Goal: Information Seeking & Learning: Learn about a topic

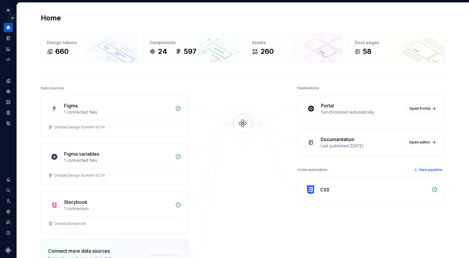
click at [13, 17] on button "Expand sidebar" at bounding box center [12, 18] width 8 height 8
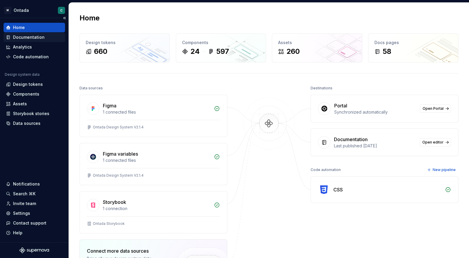
click at [18, 34] on div "Documentation" at bounding box center [34, 36] width 61 height 9
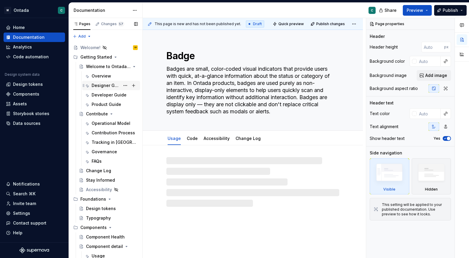
click at [100, 83] on div "Designer Guide" at bounding box center [106, 85] width 28 height 6
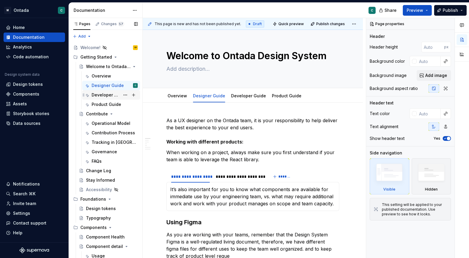
click at [99, 97] on div "Developer Guide" at bounding box center [106, 95] width 28 height 6
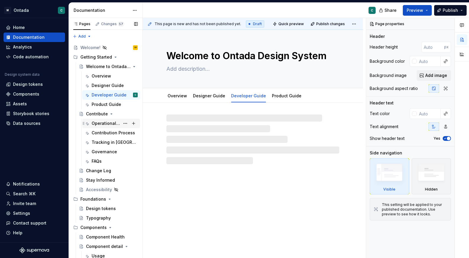
click at [99, 123] on div "Operational Model" at bounding box center [106, 123] width 28 height 6
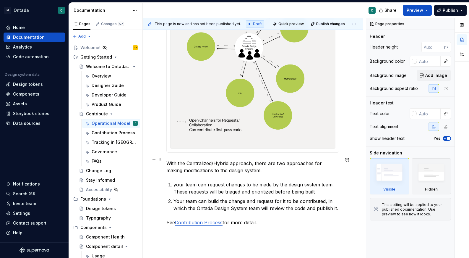
scroll to position [419, 0]
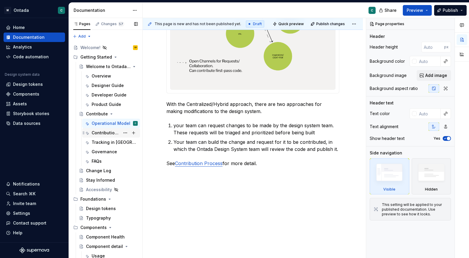
click at [109, 132] on div "Contribution Process" at bounding box center [106, 133] width 28 height 6
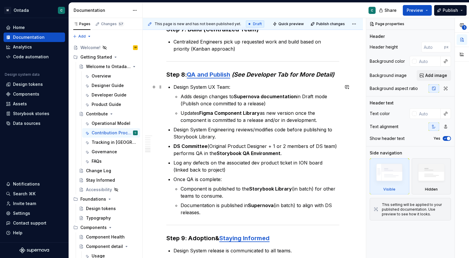
scroll to position [687, 0]
click at [102, 141] on div "Tracking in [GEOGRAPHIC_DATA]" at bounding box center [106, 142] width 28 height 6
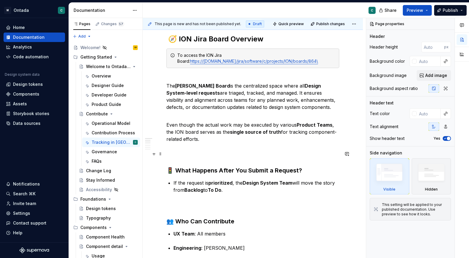
scroll to position [83, 0]
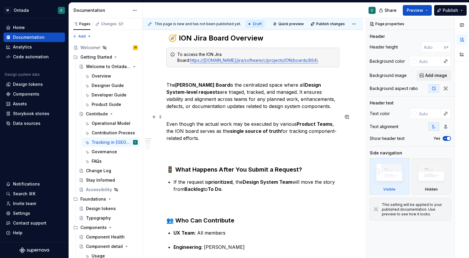
type textarea "*"
click at [240, 128] on strong "single source of truth" at bounding box center [255, 131] width 51 height 6
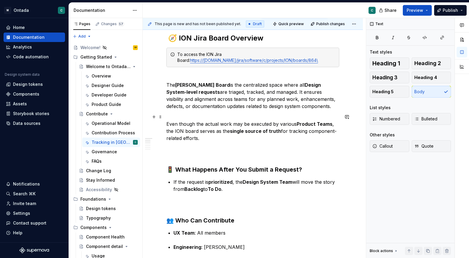
click at [248, 123] on p "Even though the actual work may be executed by various Product Teams , the ION …" at bounding box center [252, 127] width 173 height 28
click at [330, 124] on p "Even though the actual work may be executed by various Product Teams , the ION …" at bounding box center [252, 127] width 173 height 28
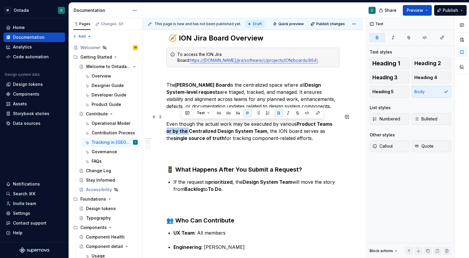
drag, startPoint x: 331, startPoint y: 123, endPoint x: 181, endPoint y: 128, distance: 149.8
click at [181, 128] on strong "Product Teams or by the Centralized Design System Team" at bounding box center [249, 127] width 167 height 13
click at [274, 114] on button "button" at bounding box center [278, 113] width 8 height 8
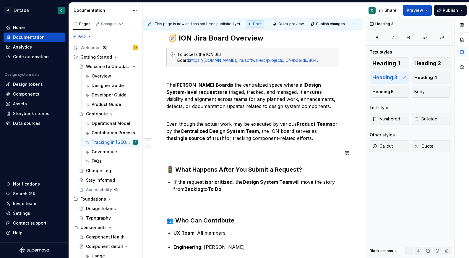
click at [252, 150] on h3 "🚦 What Happens After You Submit a Request?" at bounding box center [252, 161] width 173 height 25
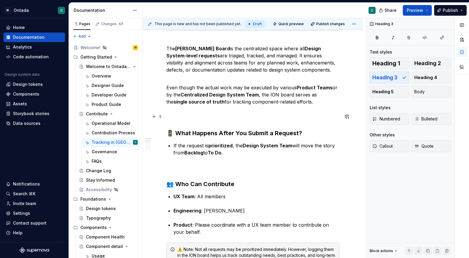
scroll to position [132, 0]
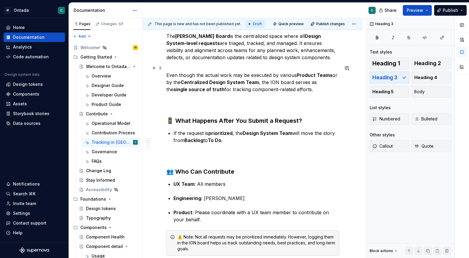
click at [193, 81] on strong "Centralized Design System Team" at bounding box center [219, 82] width 78 height 6
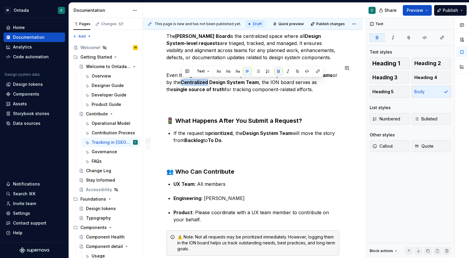
click at [277, 72] on button "button" at bounding box center [278, 71] width 8 height 8
click at [184, 81] on p "Even though the actual work may be executed by various Product Teams or by the …" at bounding box center [252, 78] width 173 height 28
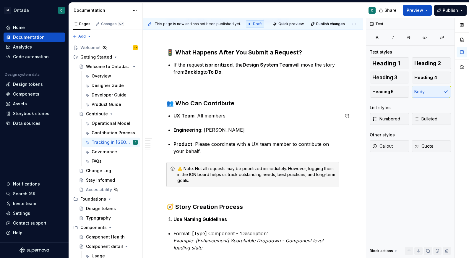
scroll to position [201, 0]
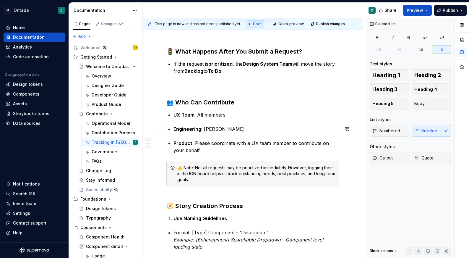
click at [245, 131] on p "Engineering : [PERSON_NAME]" at bounding box center [256, 128] width 166 height 7
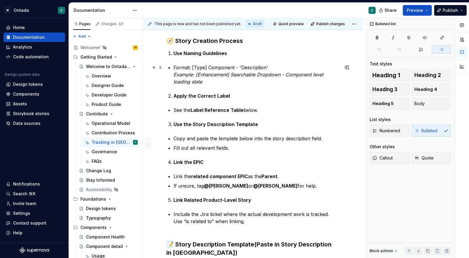
scroll to position [374, 0]
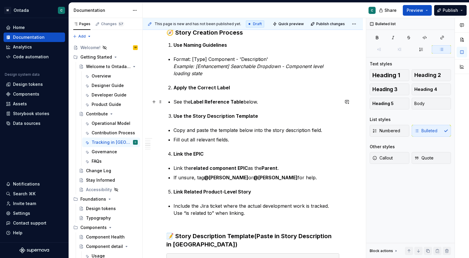
click at [173, 101] on p "See the Label Reference Table below." at bounding box center [256, 101] width 166 height 7
click at [230, 95] on div "🧭 ION Jira Board Overview To access the ION Jira Board: https://[DOMAIN_NAME]/j…" at bounding box center [252, 253] width 173 height 1022
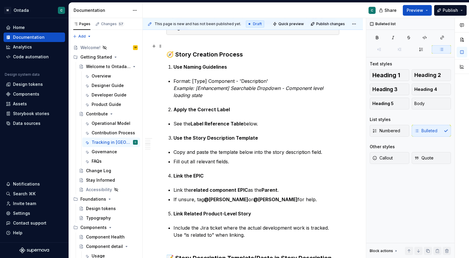
scroll to position [354, 0]
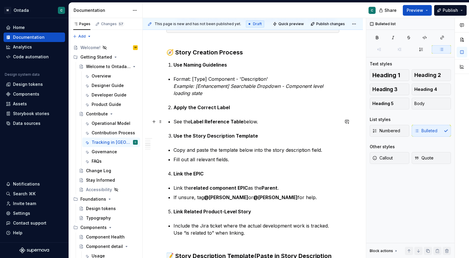
click at [182, 119] on p "See the Label Reference Table below." at bounding box center [256, 121] width 166 height 7
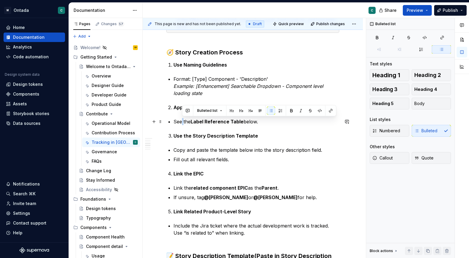
click at [182, 119] on p "See the Label Reference Table below." at bounding box center [256, 121] width 166 height 7
click at [262, 110] on button "button" at bounding box center [262, 110] width 8 height 8
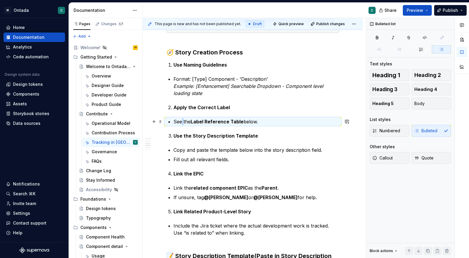
click at [181, 121] on p "See the Label Reference Table below." at bounding box center [256, 121] width 166 height 7
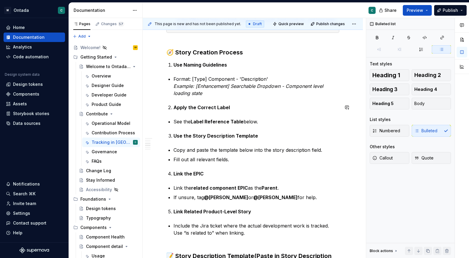
scroll to position [351, 0]
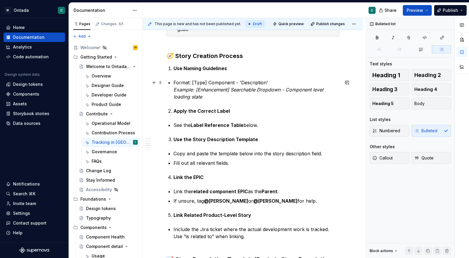
click at [173, 82] on p "Format: [Type] Component - 'Description' Example: [Enhancement] Searchable Drop…" at bounding box center [256, 89] width 166 height 21
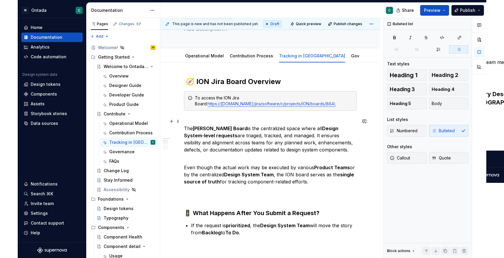
scroll to position [0, 0]
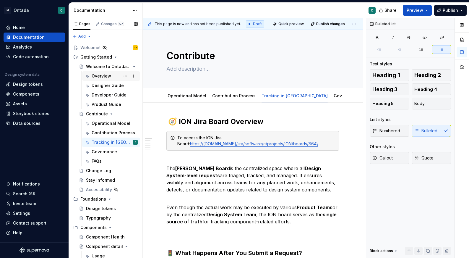
click at [103, 75] on div "Overview" at bounding box center [101, 76] width 19 height 6
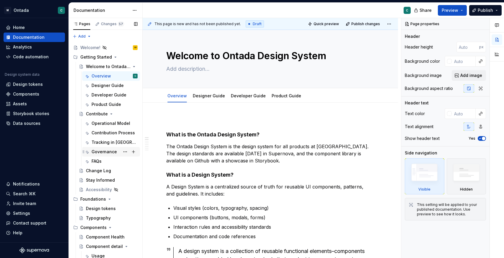
click at [102, 150] on div "Governance" at bounding box center [104, 152] width 25 height 6
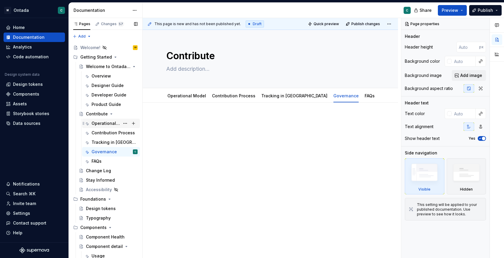
click at [104, 125] on div "Operational Model" at bounding box center [106, 123] width 28 height 6
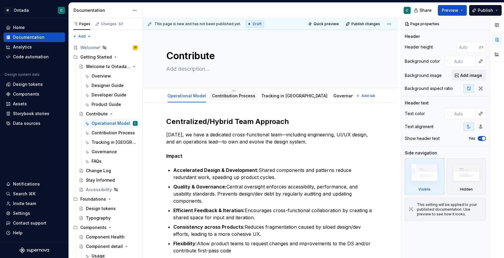
click at [232, 96] on link "Contribution Process" at bounding box center [233, 95] width 43 height 5
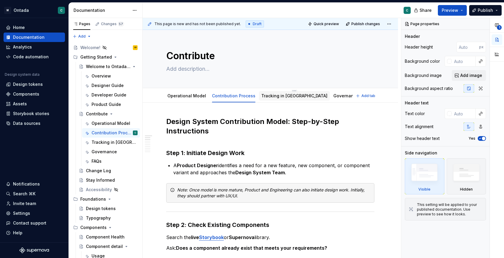
click at [266, 98] on link "Tracking in [GEOGRAPHIC_DATA]" at bounding box center [294, 95] width 66 height 5
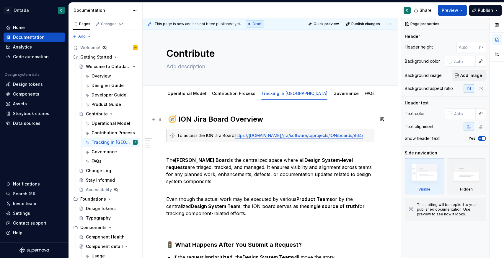
scroll to position [2, 0]
click at [100, 78] on div "Overview" at bounding box center [101, 76] width 19 height 6
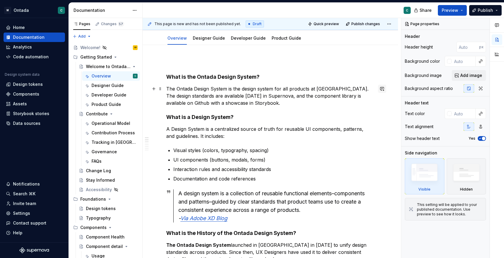
click at [386, 90] on button "button" at bounding box center [382, 88] width 8 height 8
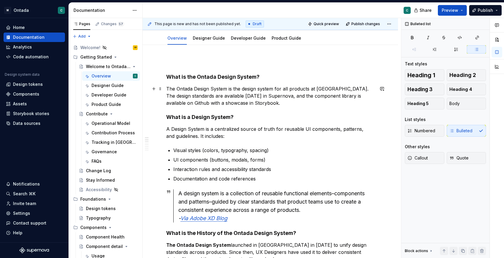
click at [291, 170] on p "Interaction rules and accessibility standards" at bounding box center [273, 168] width 201 height 7
click at [102, 156] on div "FAQs" at bounding box center [111, 160] width 58 height 9
click at [103, 151] on div "Governance" at bounding box center [104, 152] width 25 height 6
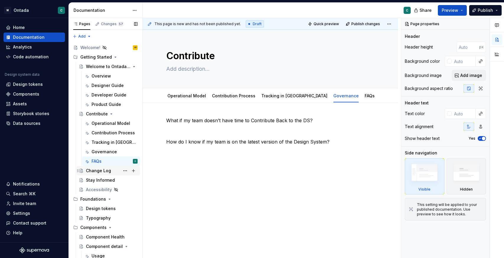
click at [98, 173] on div "Change Log" at bounding box center [98, 170] width 25 height 6
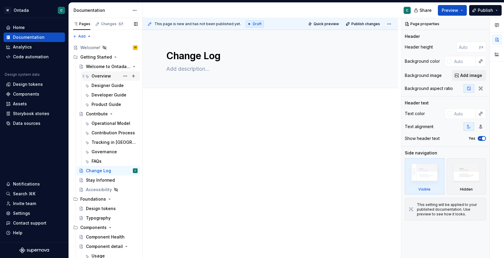
click at [106, 75] on div "Overview" at bounding box center [101, 76] width 19 height 6
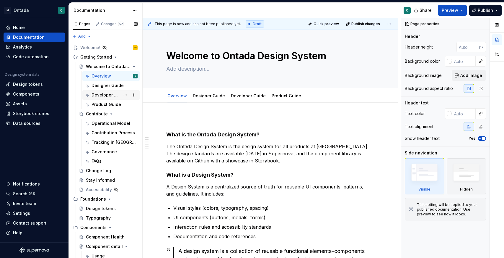
click at [101, 96] on div "Developer Guide" at bounding box center [106, 95] width 28 height 6
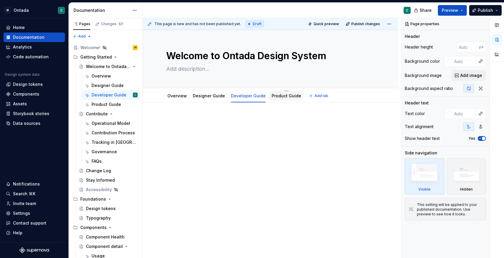
click at [283, 96] on link "Product Guide" at bounding box center [287, 95] width 30 height 5
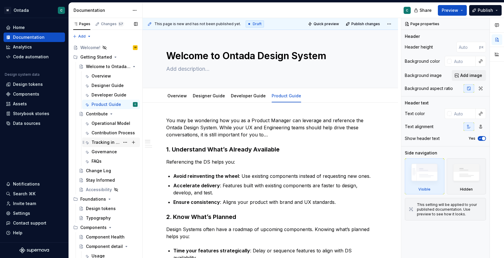
click at [105, 142] on div "Tracking in [GEOGRAPHIC_DATA]" at bounding box center [106, 142] width 28 height 6
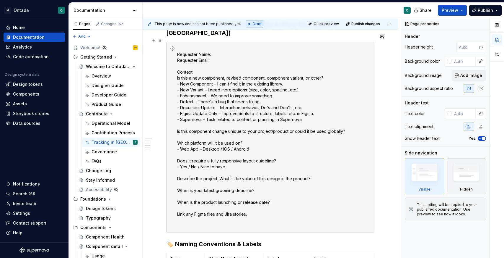
scroll to position [653, 0]
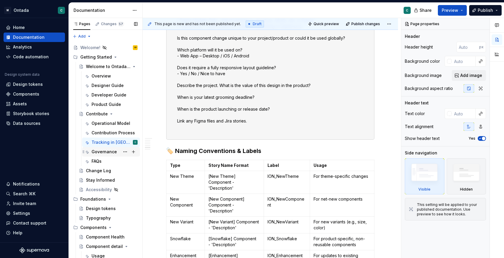
click at [114, 153] on div "Governance" at bounding box center [104, 152] width 25 height 6
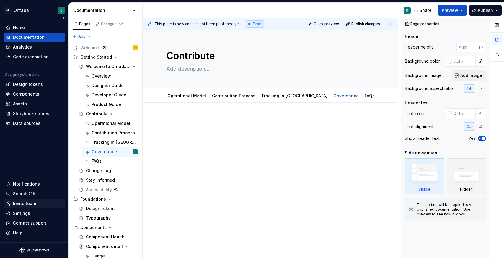
click at [22, 200] on div "Invite team" at bounding box center [24, 203] width 23 height 6
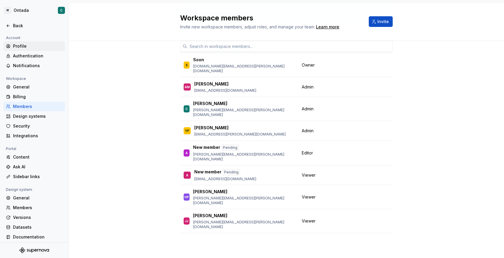
click at [21, 43] on div "Profile" at bounding box center [38, 46] width 50 height 6
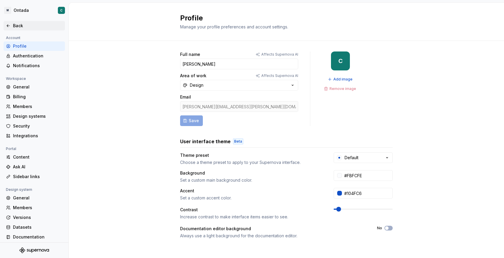
click at [20, 29] on div "Back" at bounding box center [34, 25] width 61 height 9
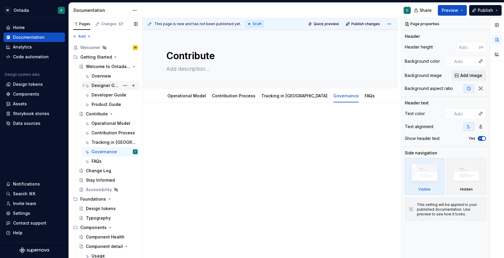
click at [106, 87] on div "Designer Guide" at bounding box center [106, 85] width 28 height 6
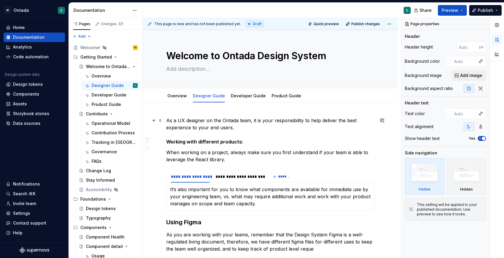
click at [211, 128] on p "As a UX designer on the Ontada team, it is your responsibility to help deliver …" at bounding box center [270, 131] width 208 height 28
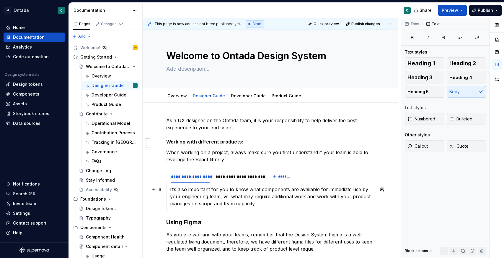
click at [247, 206] on p "It’s also important for you to know what components are available for immediate…" at bounding box center [270, 196] width 201 height 21
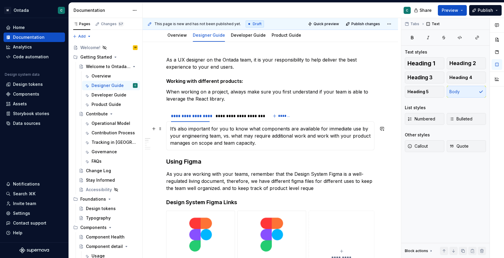
scroll to position [72, 0]
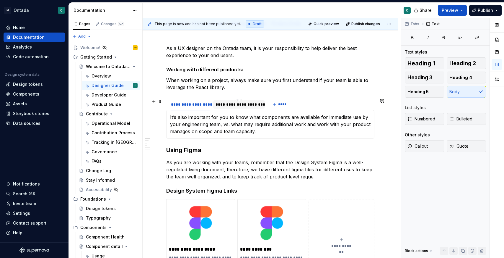
click at [221, 107] on div "**********" at bounding box center [239, 104] width 47 height 6
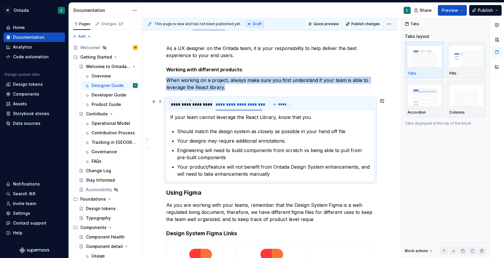
click at [192, 108] on div "**********" at bounding box center [190, 104] width 43 height 8
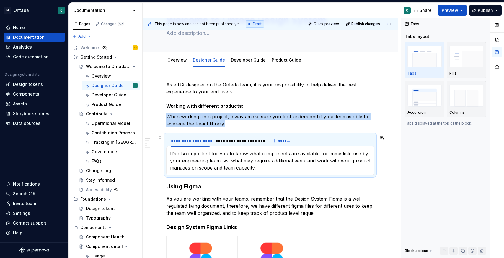
scroll to position [0, 0]
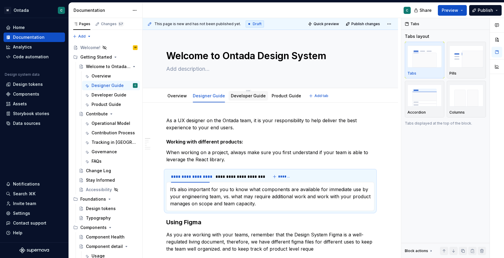
click at [242, 99] on div "Developer Guide" at bounding box center [248, 95] width 35 height 7
click at [201, 98] on link "Designer Guide" at bounding box center [209, 95] width 32 height 5
click at [105, 77] on div "Overview" at bounding box center [101, 76] width 19 height 6
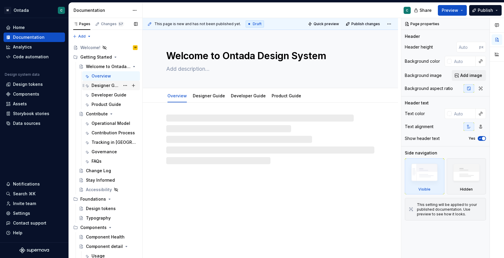
click at [105, 83] on div "Designer Guide" at bounding box center [106, 85] width 28 height 6
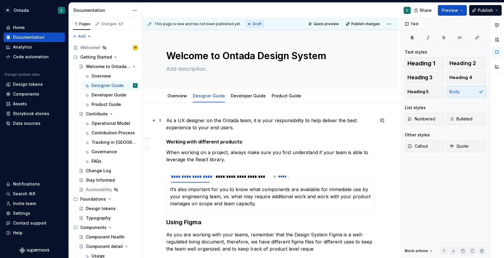
click at [219, 131] on p "As a UX designer on the Ontada team, it is your responsibility to help deliver …" at bounding box center [270, 131] width 208 height 28
click at [109, 97] on div "Developer Guide" at bounding box center [106, 95] width 28 height 6
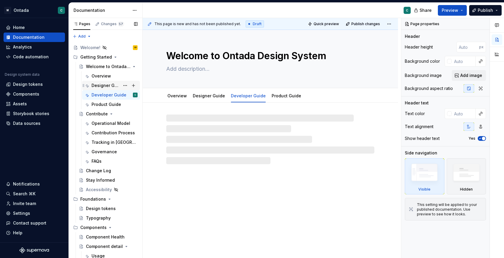
click at [104, 87] on div "Designer Guide" at bounding box center [106, 85] width 28 height 6
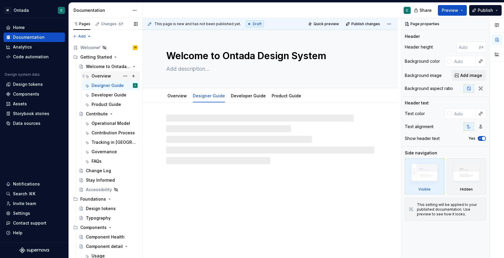
click at [99, 77] on div "Overview" at bounding box center [101, 76] width 19 height 6
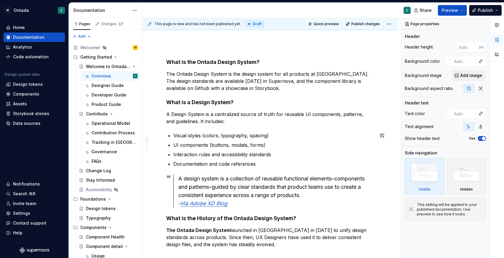
scroll to position [52, 0]
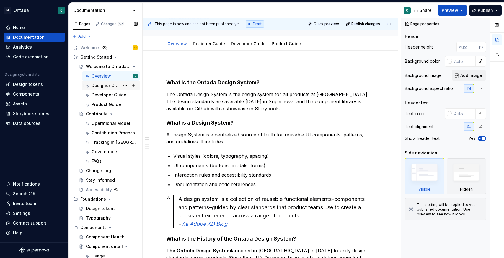
click at [105, 87] on div "Designer Guide" at bounding box center [106, 85] width 28 height 6
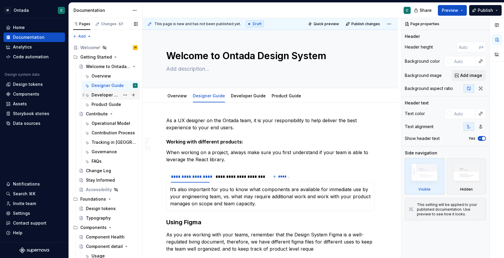
click at [103, 96] on div "Developer Guide" at bounding box center [106, 95] width 28 height 6
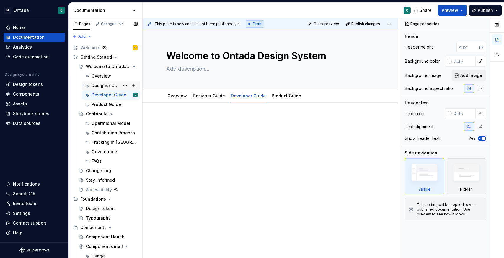
click at [100, 86] on div "Designer Guide" at bounding box center [106, 85] width 28 height 6
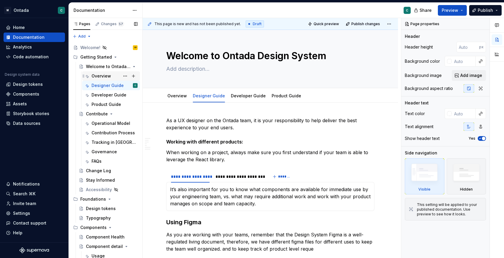
click at [100, 78] on div "Overview" at bounding box center [101, 76] width 19 height 6
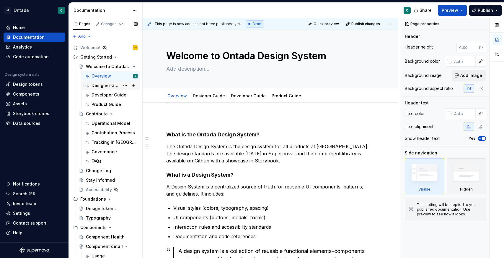
click at [103, 86] on div "Designer Guide" at bounding box center [106, 85] width 28 height 6
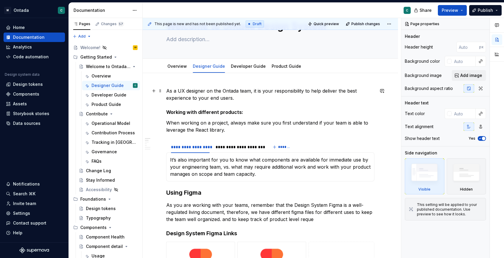
scroll to position [19, 0]
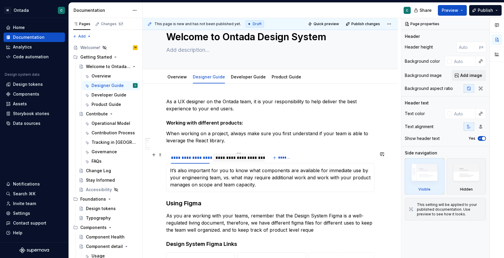
click at [238, 160] on div "**********" at bounding box center [239, 157] width 52 height 8
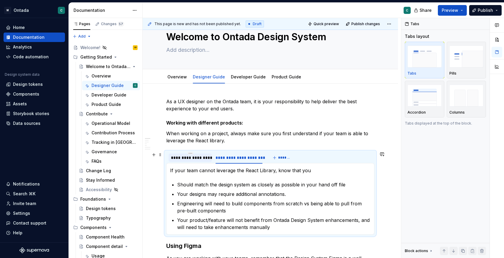
click at [199, 160] on div "**********" at bounding box center [190, 157] width 43 height 8
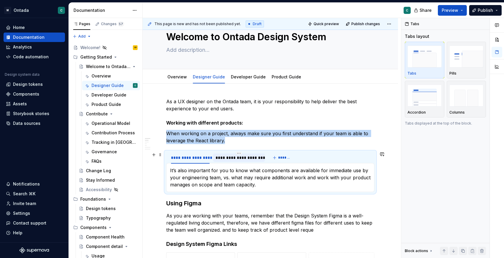
click at [233, 157] on div "**********" at bounding box center [239, 157] width 47 height 6
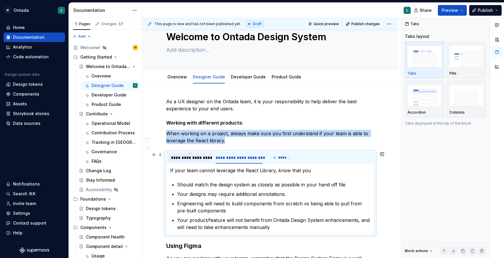
click at [183, 157] on div "**********" at bounding box center [190, 157] width 39 height 6
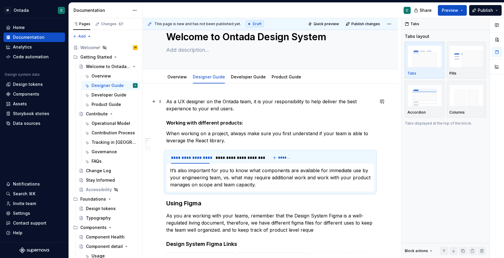
click at [231, 104] on p "As a UX designer on the Ontada team, it is your responsibility to help deliver …" at bounding box center [270, 112] width 208 height 28
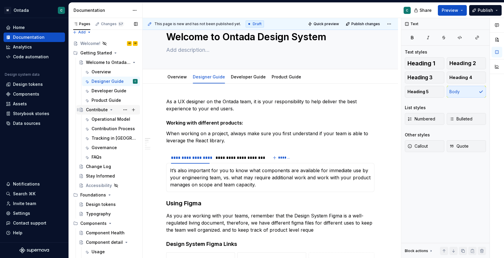
scroll to position [0, 0]
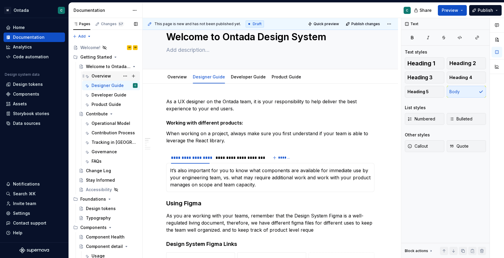
click at [100, 76] on div "Overview" at bounding box center [101, 76] width 19 height 6
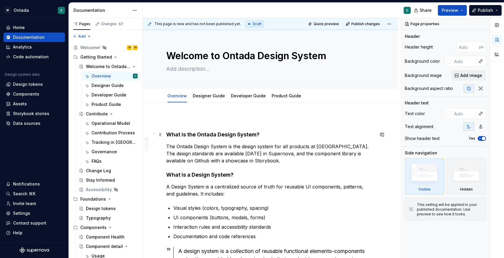
click at [212, 136] on h4 "What is the Ontada Design System?" at bounding box center [270, 134] width 208 height 7
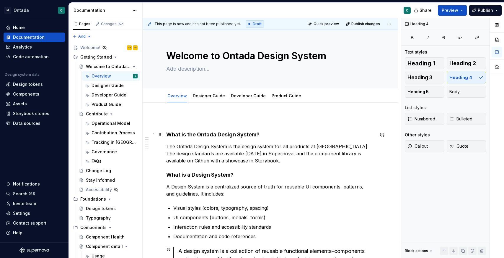
click at [169, 135] on h4 "What is the Ontada Design System?" at bounding box center [270, 134] width 208 height 7
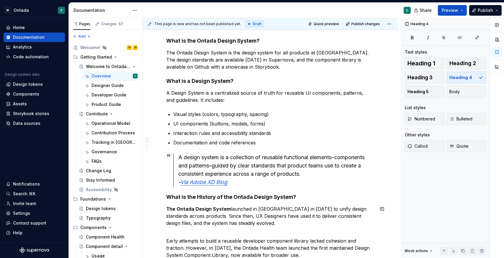
scroll to position [66, 0]
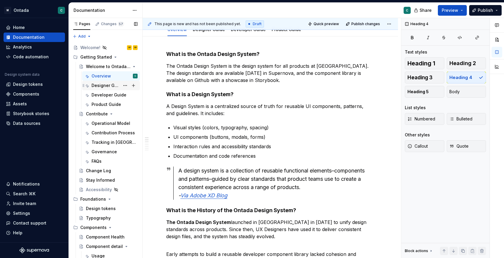
click at [106, 82] on div "Designer Guide" at bounding box center [106, 85] width 28 height 6
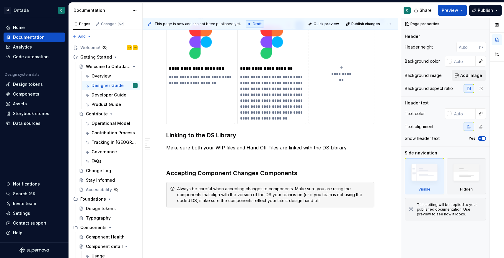
scroll to position [543, 0]
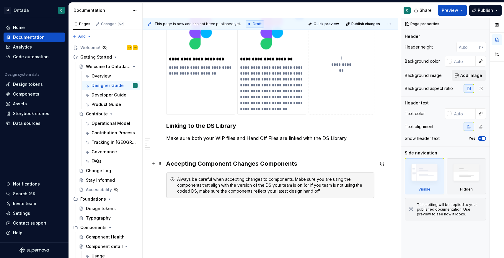
type textarea "*"
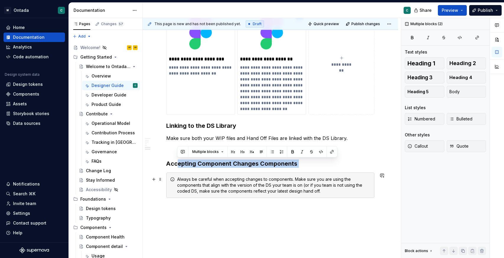
drag, startPoint x: 178, startPoint y: 161, endPoint x: 311, endPoint y: 172, distance: 133.1
click at [306, 166] on h3 "Accepting Component Changes Components" at bounding box center [270, 163] width 208 height 8
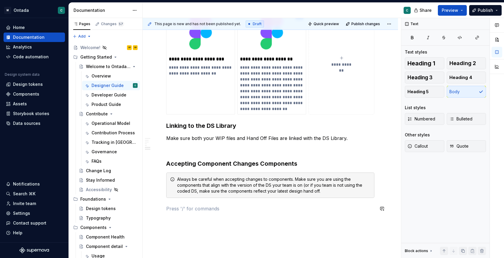
click at [206, 205] on p "ADD DETAILS REGARDING FIGMA VERSIONING" at bounding box center [270, 208] width 208 height 7
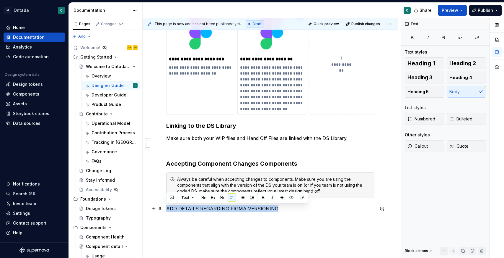
click at [206, 205] on p "ADD DETAILS REGARDING FIGMA VERSIONING" at bounding box center [270, 208] width 208 height 7
click at [191, 198] on button "Text" at bounding box center [188, 197] width 18 height 8
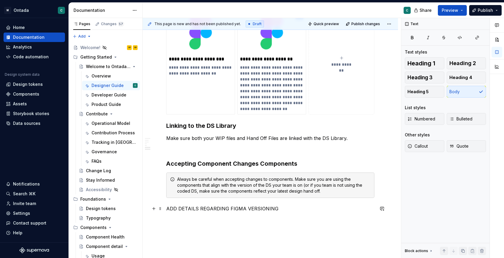
click at [247, 208] on p "ADD DETAILS REGARDING FIGMA VERSIONING" at bounding box center [270, 208] width 208 height 7
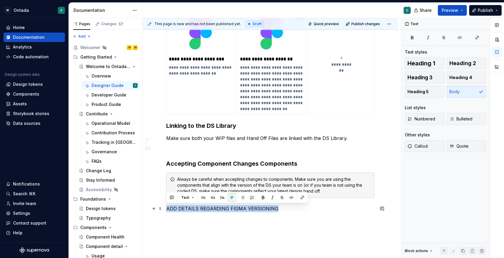
click at [247, 208] on p "ADD DETAILS REGARDING FIGMA VERSIONING" at bounding box center [270, 208] width 208 height 7
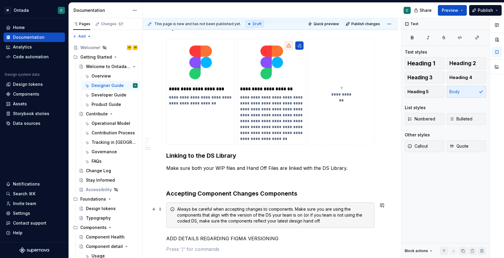
scroll to position [546, 0]
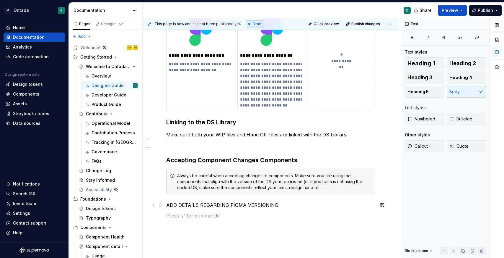
click at [228, 203] on p "ADD DETAILS REGARDING FIGMA VERSIONING" at bounding box center [270, 204] width 208 height 7
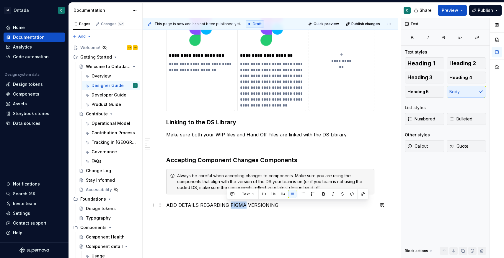
click at [228, 203] on p "ADD DETAILS REGARDING FIGMA VERSIONING" at bounding box center [270, 204] width 208 height 7
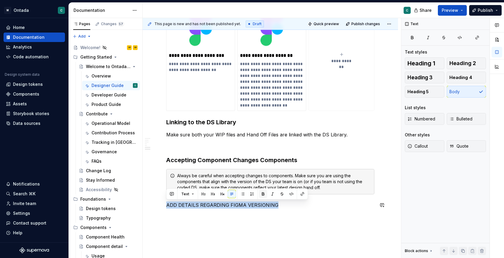
click at [263, 193] on button "button" at bounding box center [263, 194] width 8 height 8
click at [172, 195] on button "button" at bounding box center [172, 194] width 8 height 8
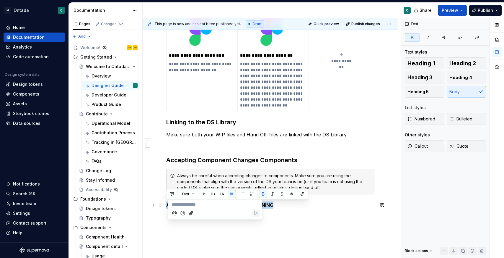
click at [321, 201] on p "ADD DETAILS REGARDING FIGMA VERSIONING" at bounding box center [270, 204] width 208 height 7
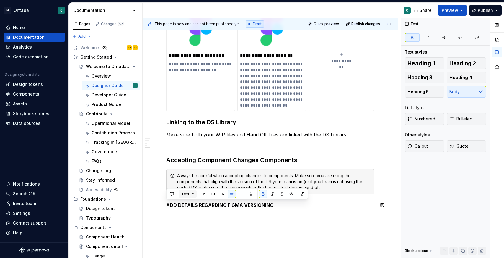
click at [194, 197] on button "Text" at bounding box center [188, 194] width 18 height 8
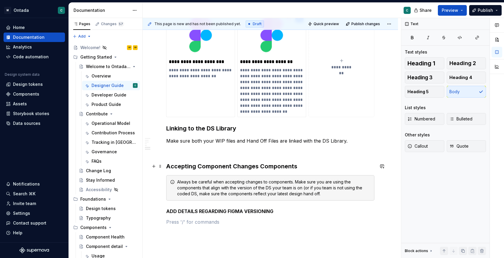
scroll to position [537, 0]
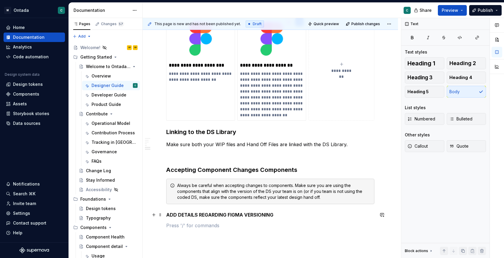
click at [167, 214] on strong "ADD DETAILS REGARDING FIGMA VERSIONING" at bounding box center [219, 215] width 107 height 6
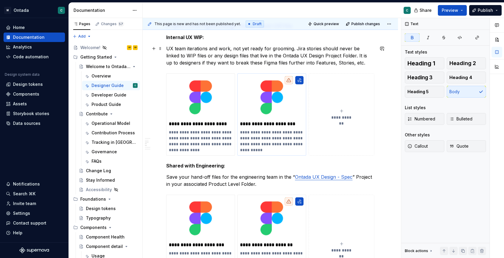
scroll to position [354, 0]
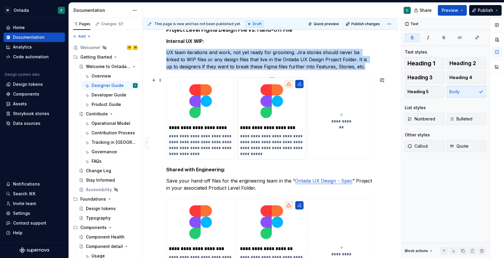
click at [265, 115] on img at bounding box center [272, 101] width 64 height 42
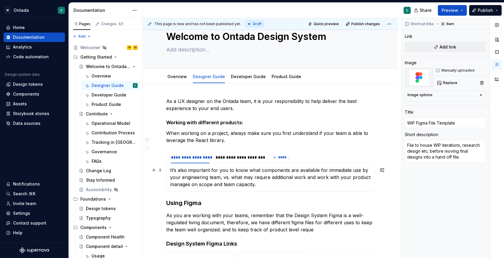
scroll to position [0, 0]
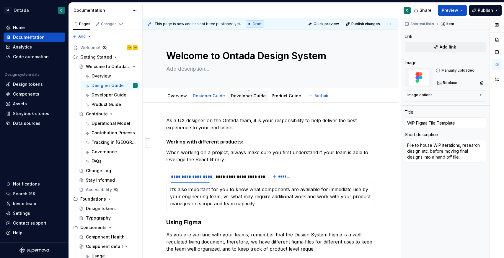
click at [242, 99] on div "Developer Guide" at bounding box center [248, 95] width 35 height 7
click at [113, 96] on div "Developer Guide" at bounding box center [106, 95] width 28 height 6
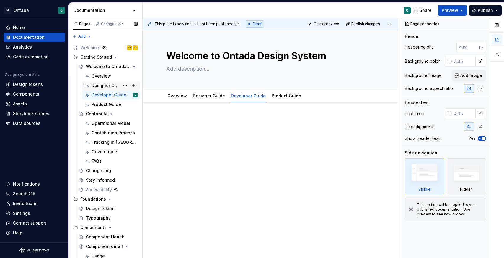
click at [97, 86] on div "Designer Guide" at bounding box center [106, 85] width 28 height 6
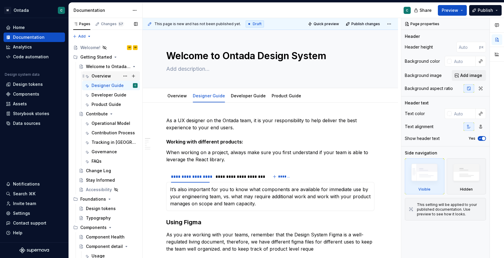
click at [103, 76] on div "Overview" at bounding box center [101, 76] width 19 height 6
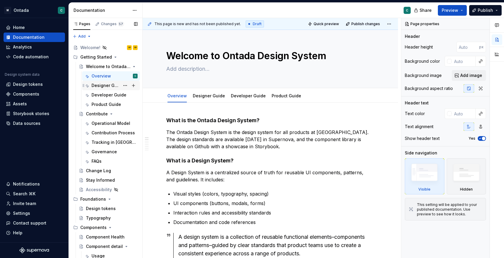
click at [108, 84] on div "Designer Guide" at bounding box center [106, 85] width 28 height 6
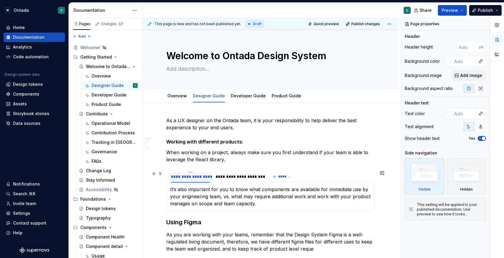
type textarea "*"
